Goal: Task Accomplishment & Management: Complete application form

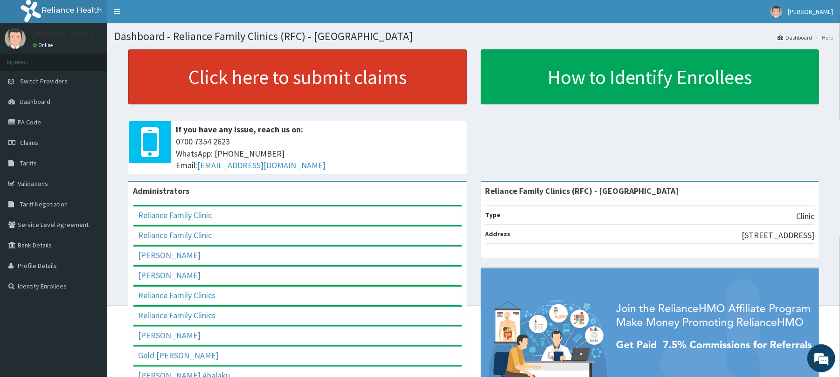
click at [253, 79] on link "Click here to submit claims" at bounding box center [297, 76] width 338 height 55
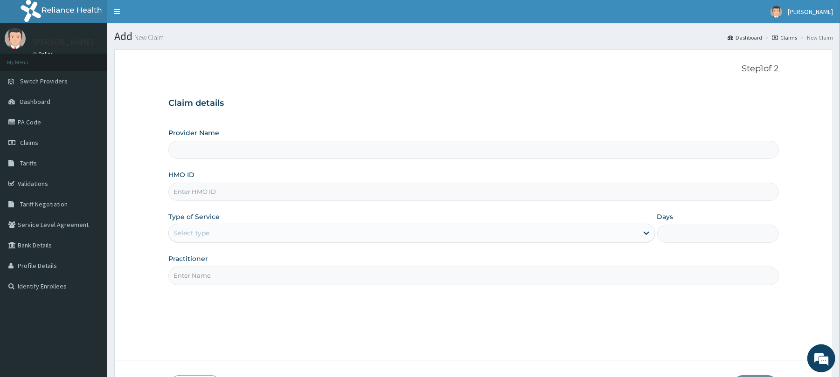
type input "Reliance Family Clinics (RFC) - [GEOGRAPHIC_DATA]"
click at [296, 194] on input "HMO ID" at bounding box center [473, 192] width 610 height 18
paste input "WAN/10052/A"
type input "WAN/10052/A"
click at [236, 238] on div "Select type" at bounding box center [403, 233] width 469 height 15
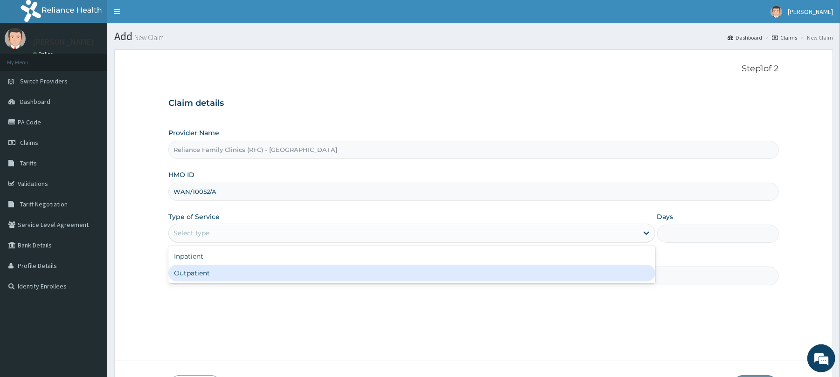
click at [237, 271] on div "Outpatient" at bounding box center [411, 273] width 486 height 17
type input "1"
click at [237, 271] on input "Practitioner" at bounding box center [473, 276] width 610 height 18
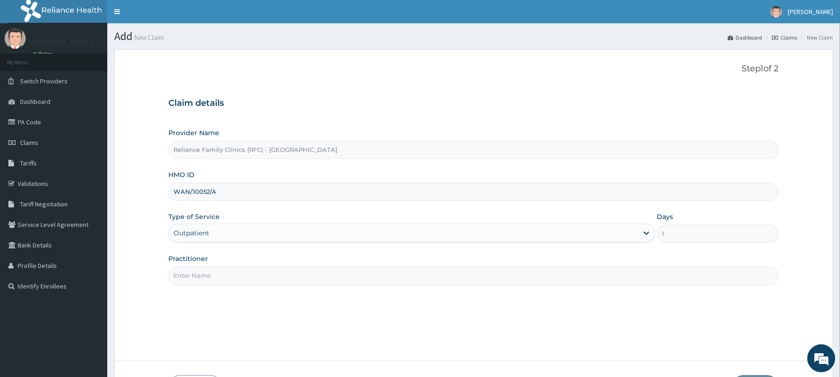
type input "Dr Amarachi"
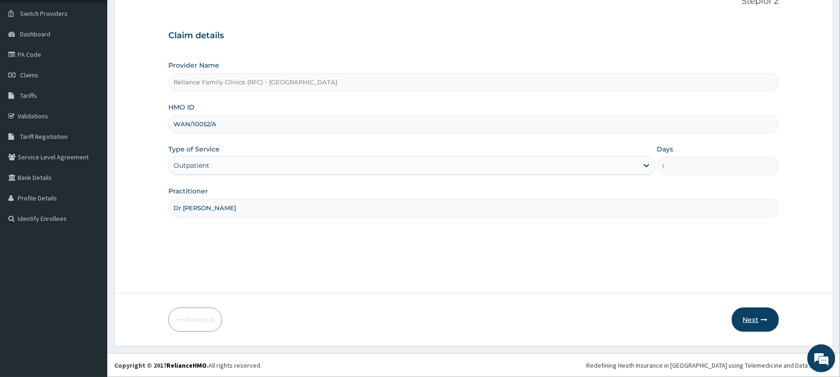
click at [766, 314] on button "Next" at bounding box center [755, 320] width 47 height 24
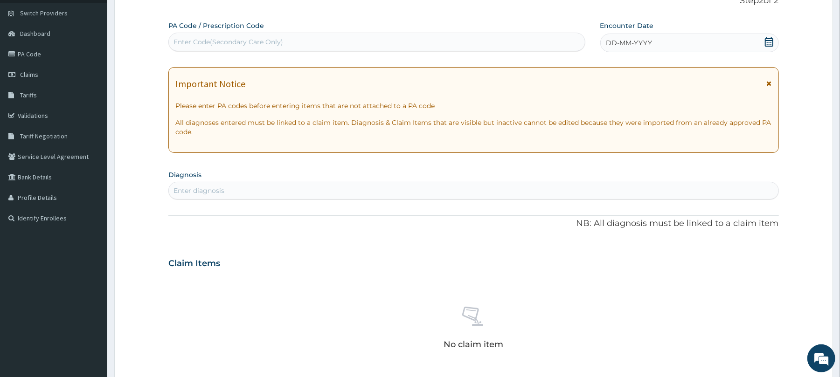
click at [663, 38] on div "DD-MM-YYYY" at bounding box center [689, 43] width 179 height 19
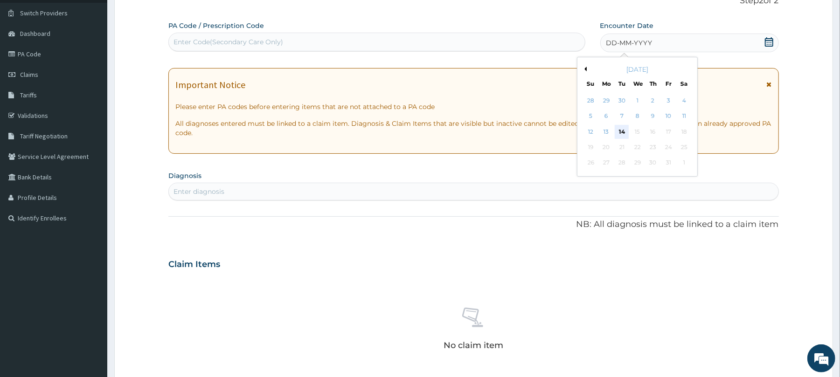
click at [627, 131] on div "14" at bounding box center [622, 132] width 14 height 14
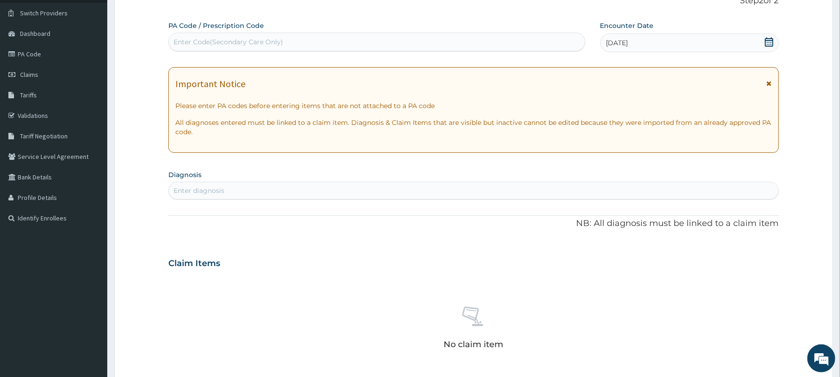
click at [352, 192] on div "Enter diagnosis" at bounding box center [473, 190] width 609 height 15
type input "well"
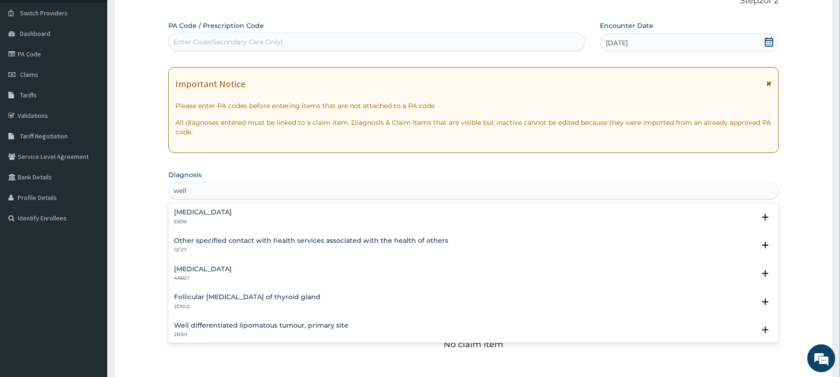
click at [344, 247] on p "QC2Y" at bounding box center [311, 250] width 274 height 7
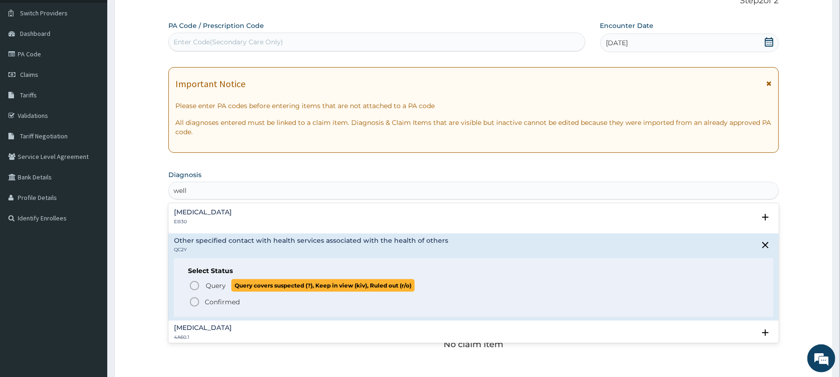
click at [215, 286] on span "Query" at bounding box center [216, 285] width 20 height 9
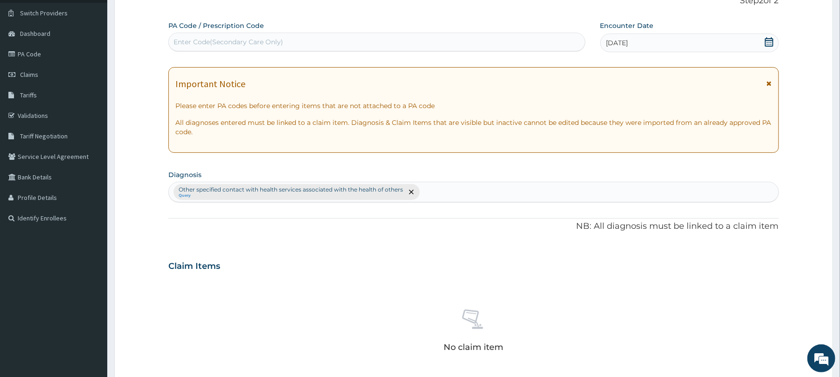
scroll to position [297, 0]
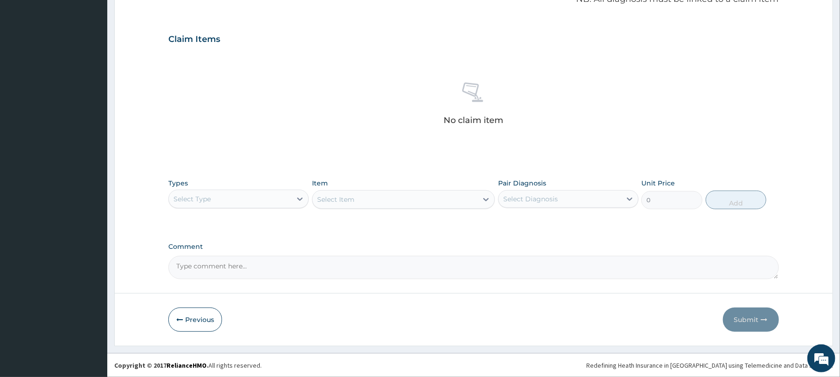
click at [235, 204] on div "Select Type" at bounding box center [230, 199] width 123 height 15
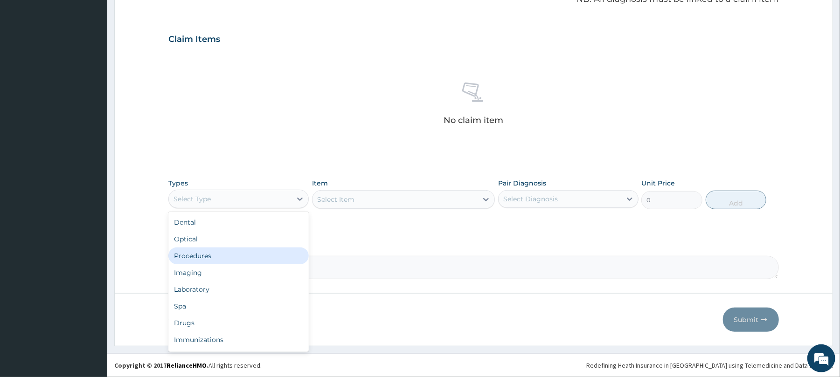
click at [249, 257] on div "Procedures" at bounding box center [238, 256] width 140 height 17
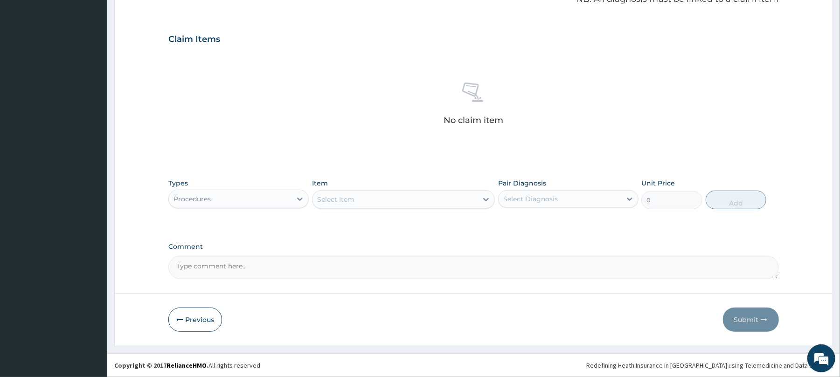
click at [394, 198] on div "Select Item" at bounding box center [394, 199] width 165 height 15
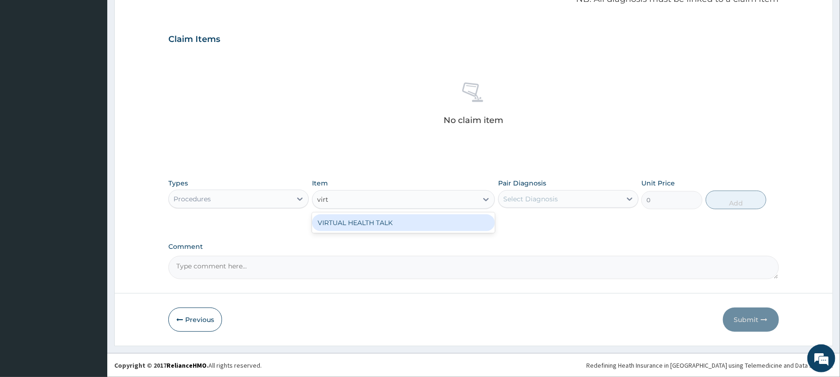
type input "virtu"
click at [407, 214] on div "VIRTUAL HEALTH TALK" at bounding box center [403, 222] width 183 height 17
type input "25000"
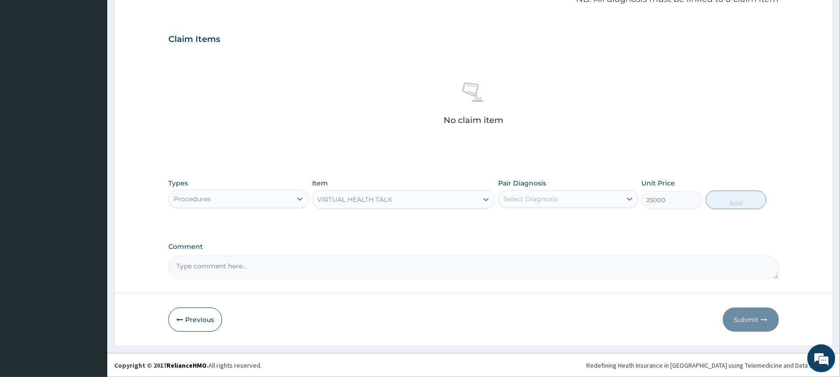
click at [532, 198] on div "Select Diagnosis" at bounding box center [530, 198] width 55 height 9
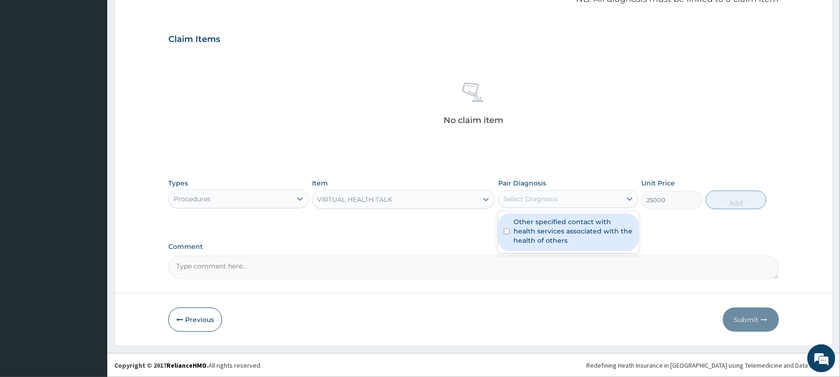
click at [541, 229] on label "Other specified contact with health services associated with the health of othe…" at bounding box center [572, 231] width 119 height 28
checkbox input "true"
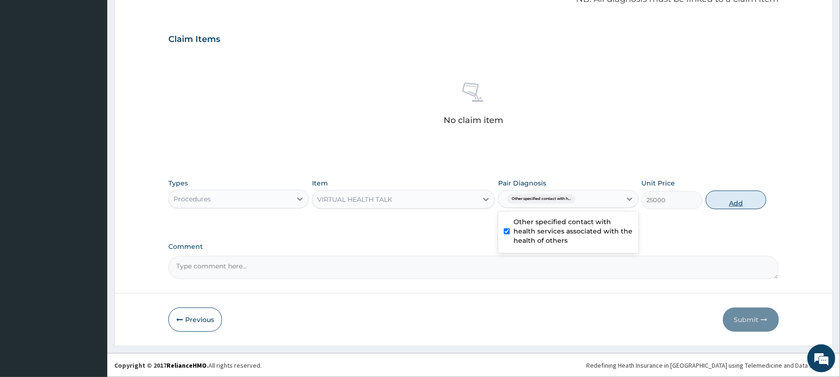
click at [750, 202] on button "Add" at bounding box center [735, 200] width 61 height 19
type input "0"
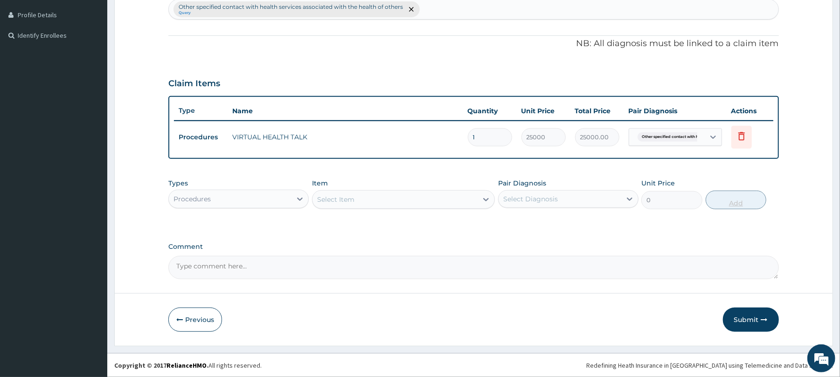
scroll to position [251, 0]
click at [740, 312] on button "Submit" at bounding box center [751, 320] width 56 height 24
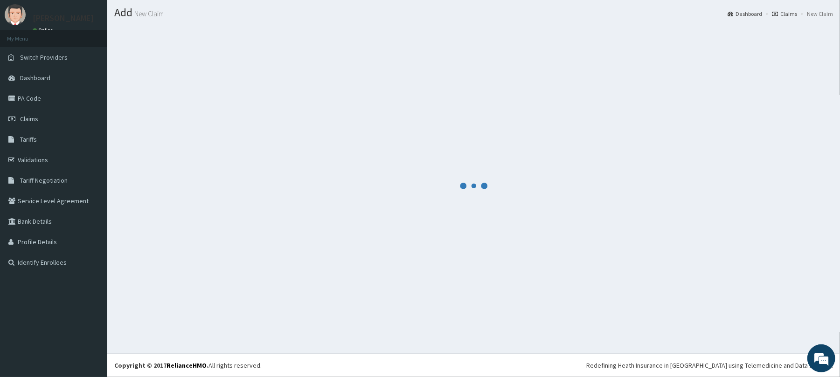
scroll to position [23, 0]
